Goal: Task Accomplishment & Management: Manage account settings

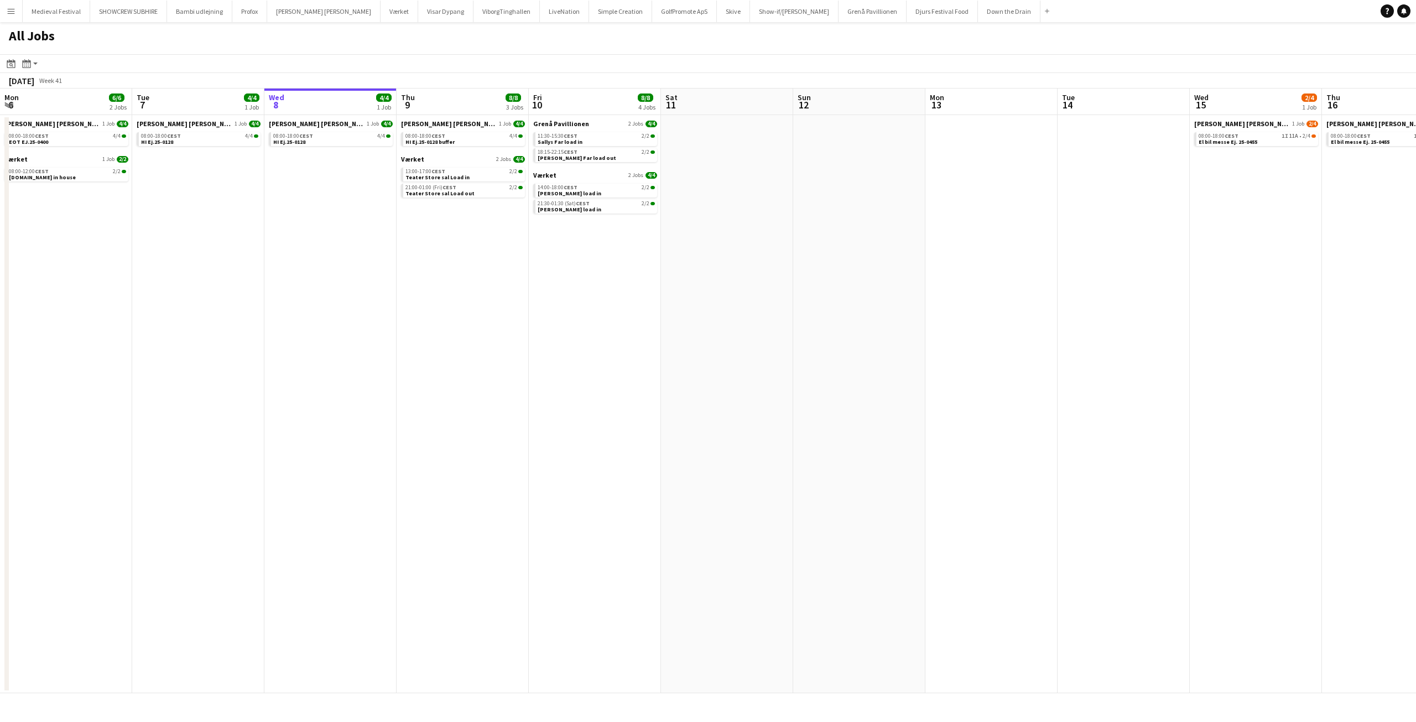
scroll to position [0, 370]
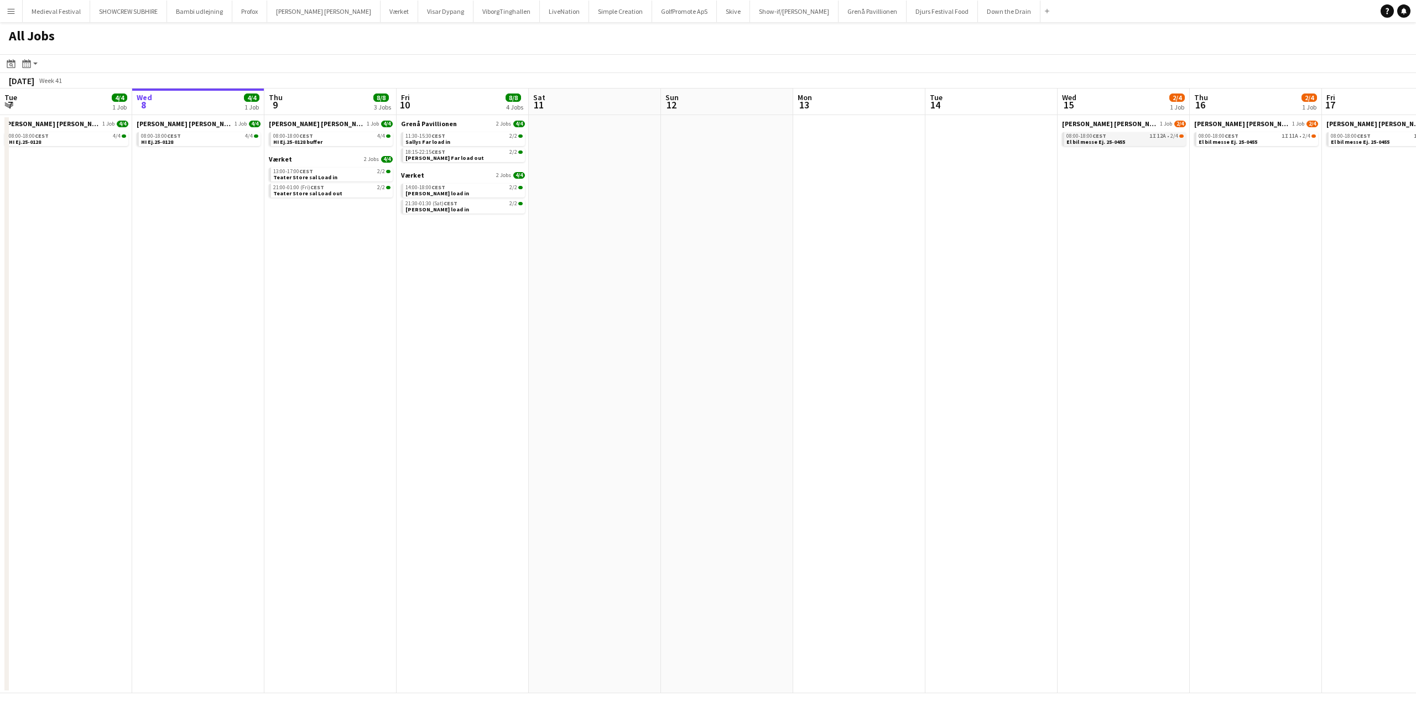
click at [1131, 136] on div "08:00-18:00 CEST 1I 12A • 2/4" at bounding box center [1125, 136] width 117 height 6
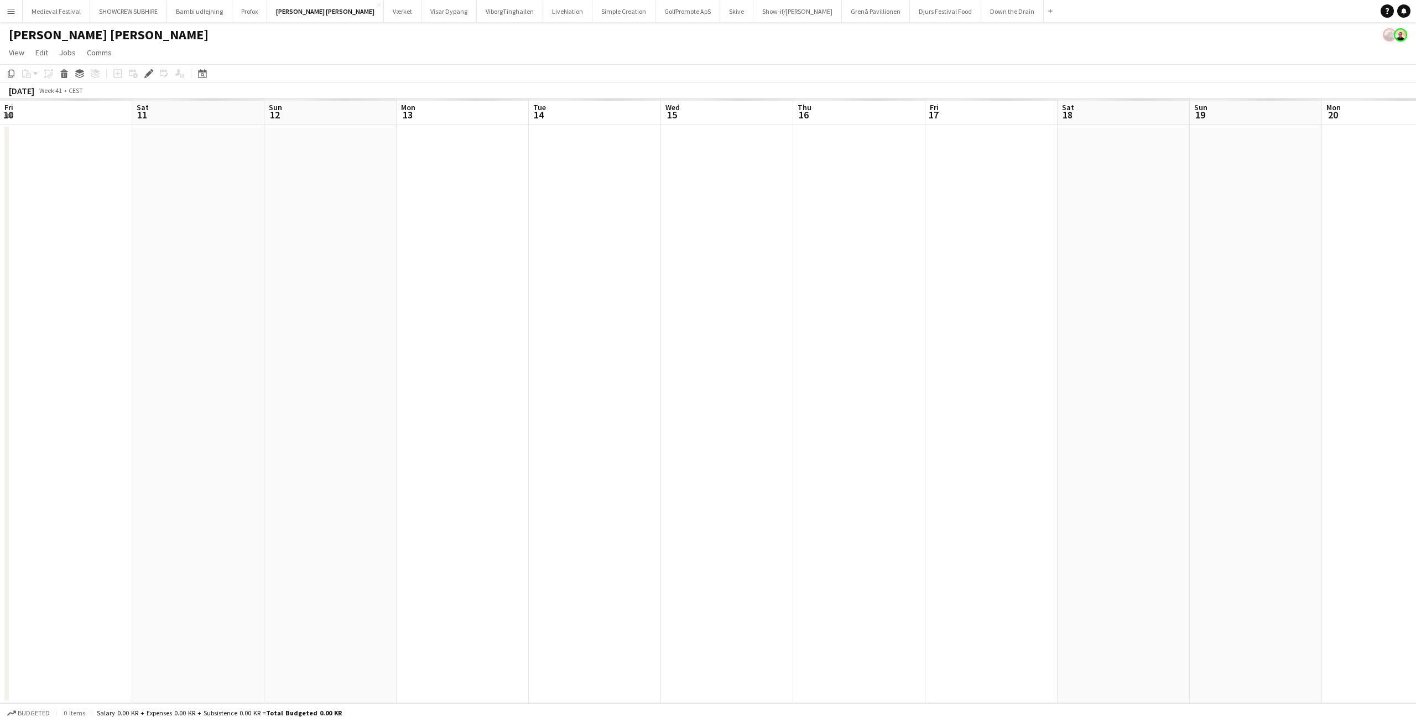
scroll to position [0, 381]
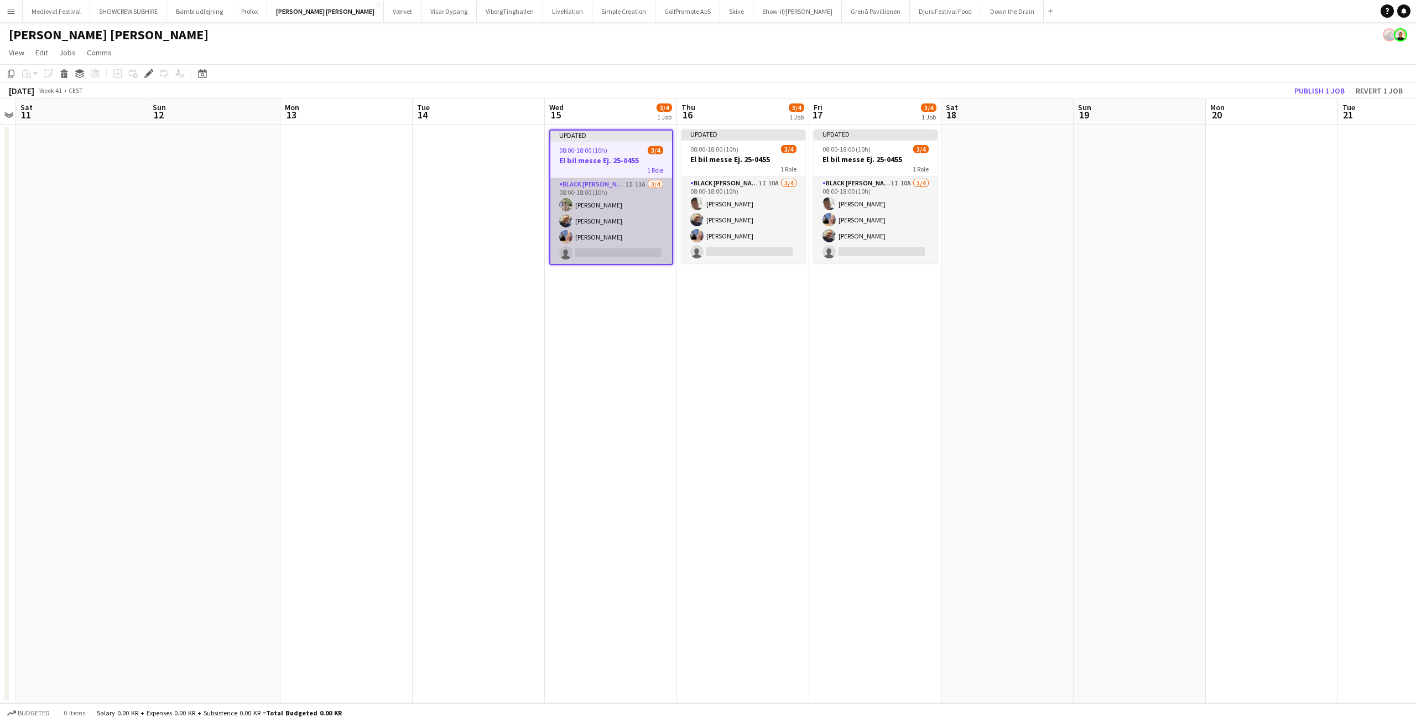
click at [642, 219] on app-card-role "Black Luna Crew (Danny) 1I 11A 3/4 08:00-18:00 (10h) Arthur Daval-Markussen Dan…" at bounding box center [611, 221] width 122 height 86
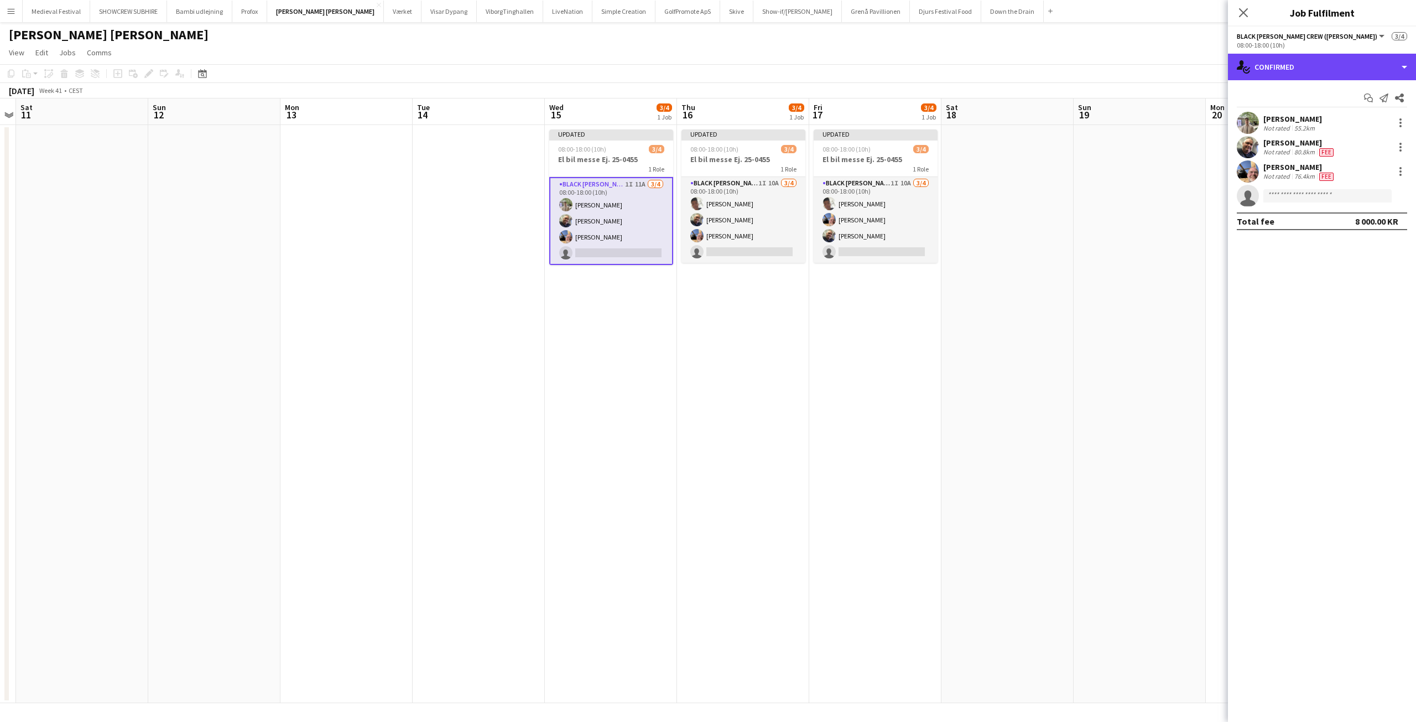
click at [1330, 77] on div "single-neutral-actions-check-2 Confirmed" at bounding box center [1322, 67] width 188 height 27
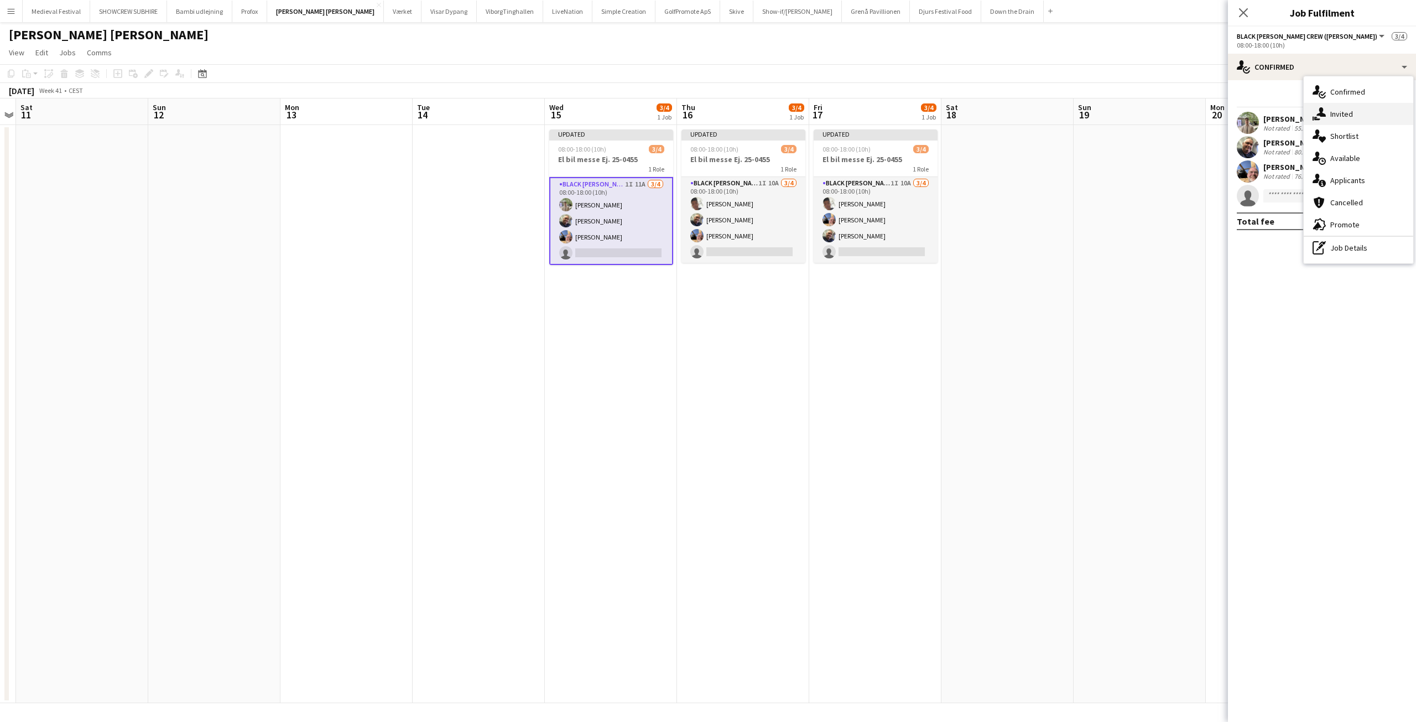
click at [1330, 118] on span "Invited" at bounding box center [1341, 114] width 23 height 10
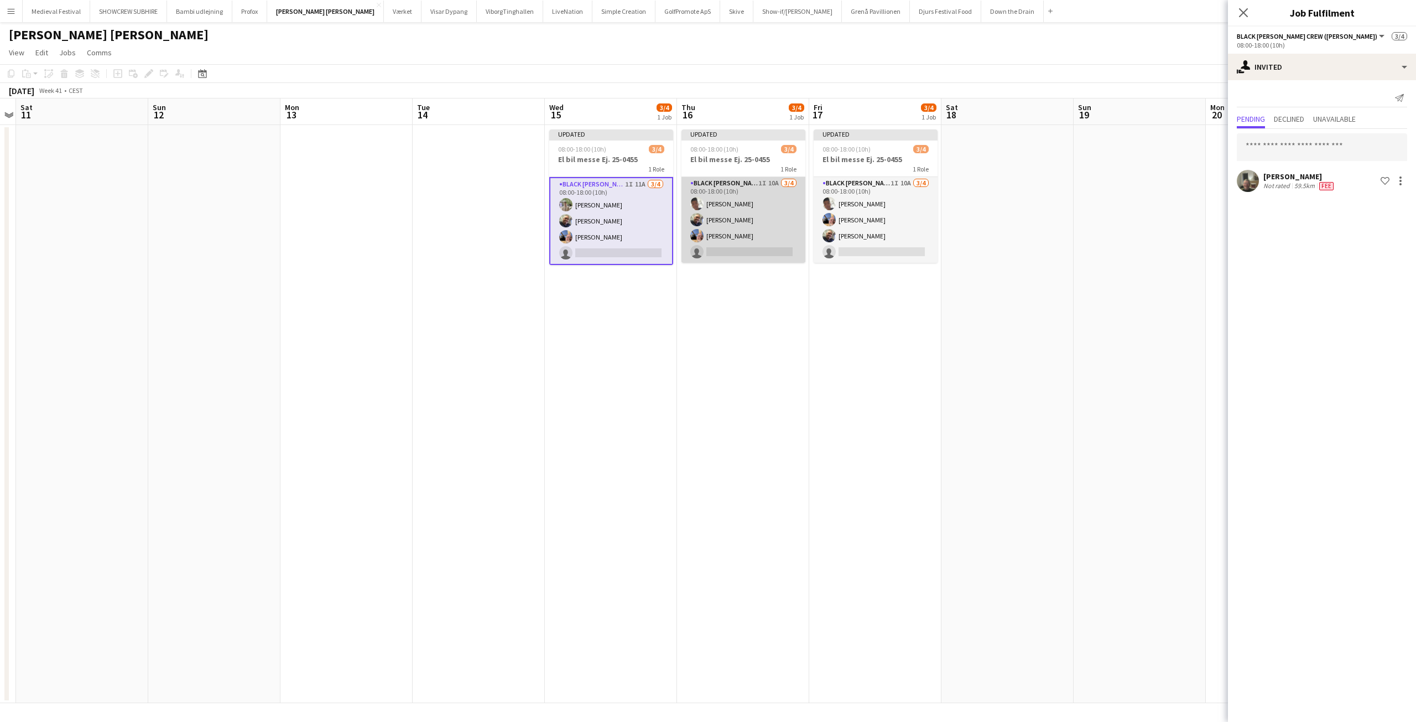
click at [722, 205] on app-card-role "Black Luna Crew (Danny) 1I 10A 3/4 08:00-18:00 (10h) Seep Villadsen Danny Trane…" at bounding box center [744, 220] width 124 height 86
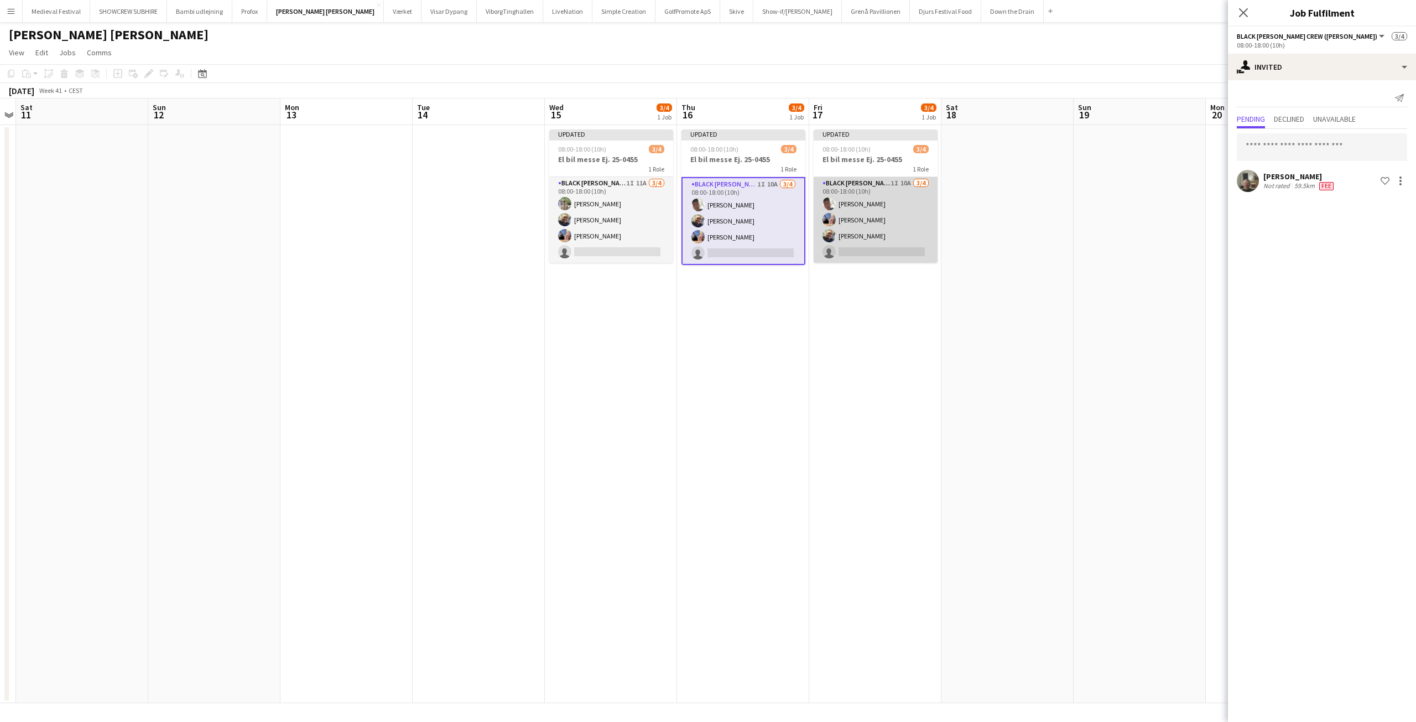
click at [871, 222] on app-card-role "Black Luna Crew (Danny) 1I 10A 3/4 08:00-18:00 (10h) Seep Villadsen jens berg m…" at bounding box center [876, 220] width 124 height 86
